Goal: Information Seeking & Learning: Learn about a topic

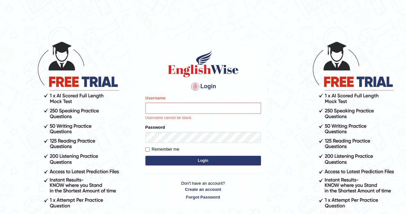
click at [204, 110] on input "Username" at bounding box center [204, 108] width 116 height 11
type input "AnjanH"
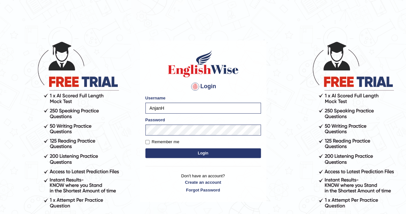
click at [210, 156] on button "Login" at bounding box center [204, 153] width 116 height 10
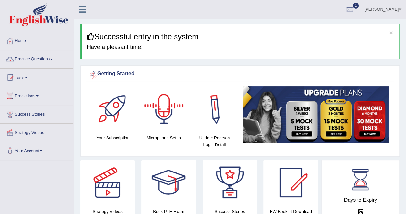
click at [39, 56] on link "Practice Questions" at bounding box center [36, 58] width 73 height 16
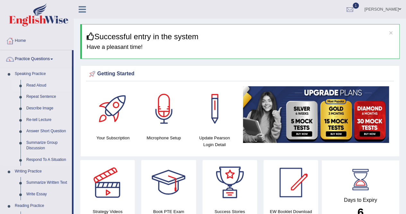
click at [37, 82] on link "Read Aloud" at bounding box center [47, 86] width 49 height 12
